Goal: Register for event/course

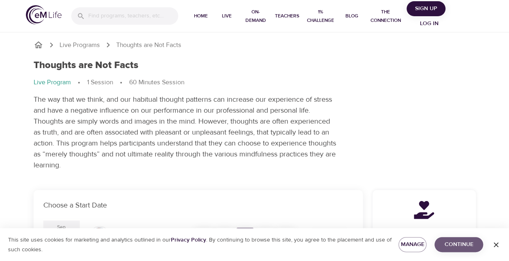
click at [458, 242] on span "Continue" at bounding box center [459, 244] width 36 height 10
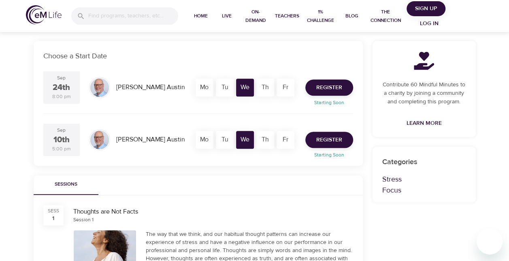
scroll to position [150, 0]
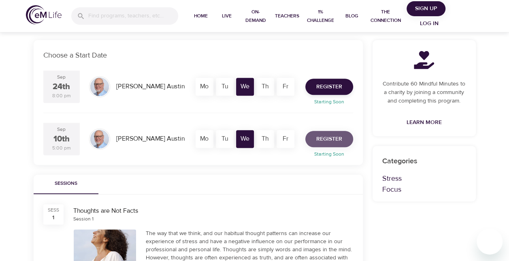
click at [336, 139] on span "Register" at bounding box center [329, 139] width 26 height 10
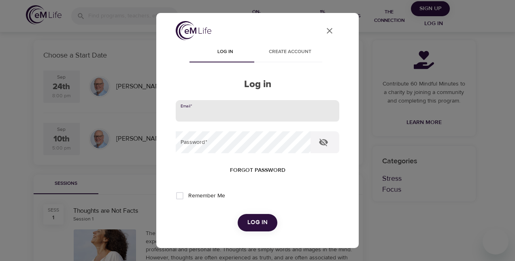
click at [245, 111] on input "email" at bounding box center [258, 111] width 164 height 22
type input "[EMAIL_ADDRESS][PERSON_NAME][DOMAIN_NAME]"
click at [296, 49] on span "Create account" at bounding box center [290, 52] width 55 height 9
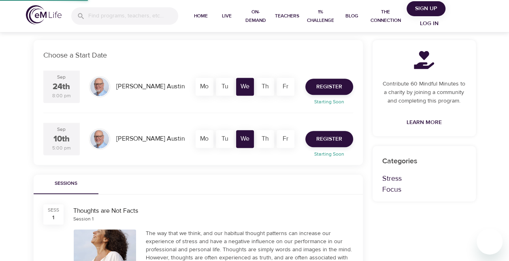
scroll to position [79, 0]
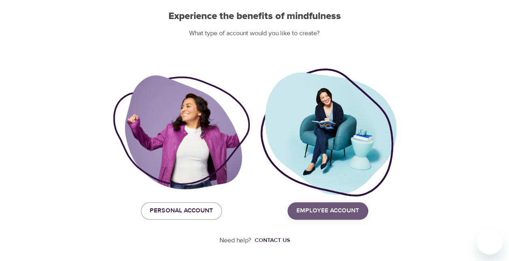
click at [306, 212] on span "Employee Account" at bounding box center [328, 210] width 63 height 11
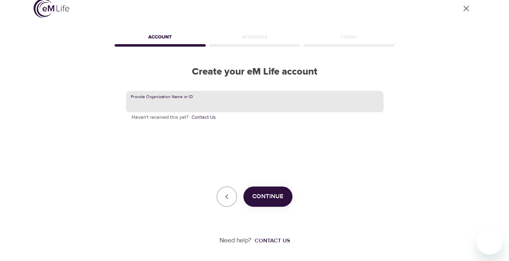
click at [223, 105] on input "text" at bounding box center [255, 102] width 258 height 22
click at [265, 201] on span "Continue" at bounding box center [267, 196] width 31 height 11
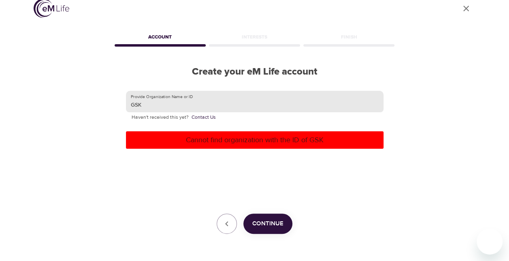
click at [144, 105] on input "GSK" at bounding box center [255, 102] width 258 height 22
type input "G"
click at [269, 230] on button "Continue" at bounding box center [268, 224] width 49 height 20
click at [182, 107] on input "hw730911" at bounding box center [255, 102] width 258 height 22
type input "h"
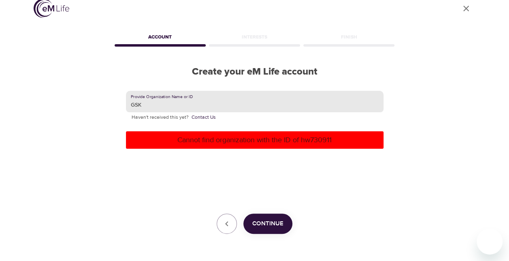
type input "GSK"
click at [259, 231] on button "Continue" at bounding box center [268, 224] width 49 height 20
